Goal: Browse casually

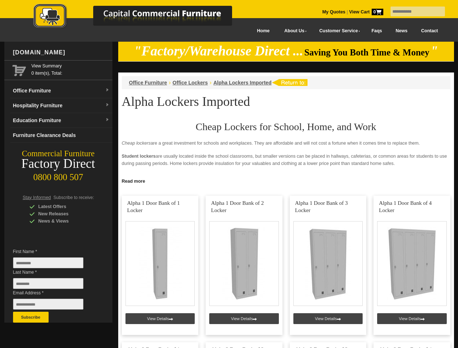
click at [413, 12] on input "text" at bounding box center [417, 12] width 54 height 10
click at [54, 285] on input "Last Name *" at bounding box center [48, 283] width 70 height 11
click at [31, 317] on button "Subscribe" at bounding box center [31, 317] width 36 height 11
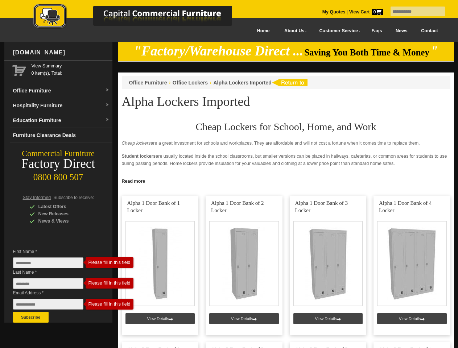
click at [286, 181] on link "Read more" at bounding box center [286, 180] width 336 height 9
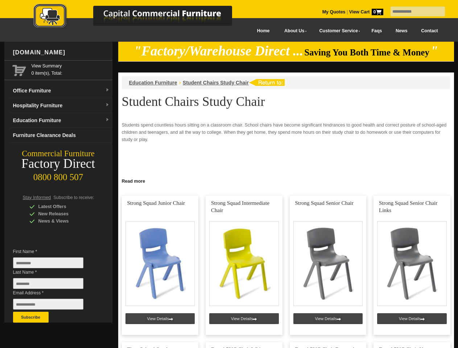
click at [413, 12] on input "text" at bounding box center [417, 12] width 54 height 10
click at [54, 285] on input "Last Name *" at bounding box center [48, 283] width 70 height 11
click at [31, 317] on button "Subscribe" at bounding box center [31, 317] width 36 height 11
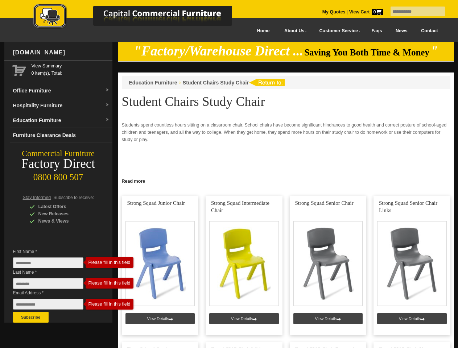
click at [286, 181] on link "Read more" at bounding box center [286, 180] width 336 height 9
